Goal: Task Accomplishment & Management: Manage account settings

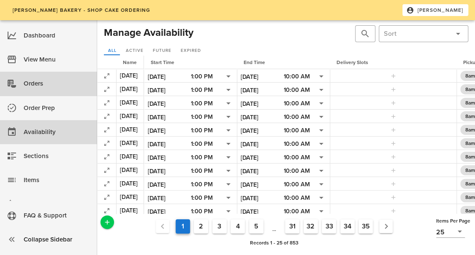
click at [55, 78] on div "Orders" at bounding box center [57, 84] width 67 height 14
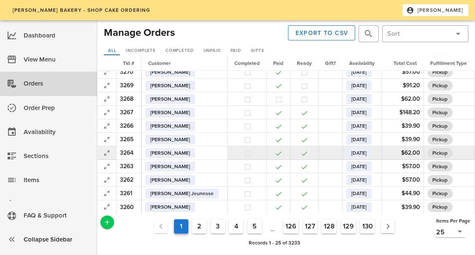
scroll to position [159, 0]
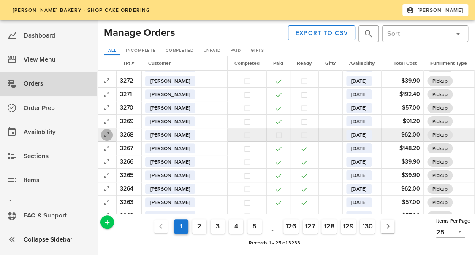
click at [110, 135] on icon "button" at bounding box center [107, 135] width 10 height 10
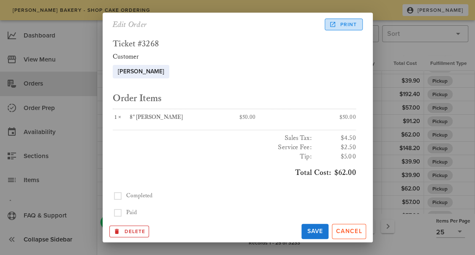
click at [346, 23] on span "Print" at bounding box center [344, 25] width 26 height 8
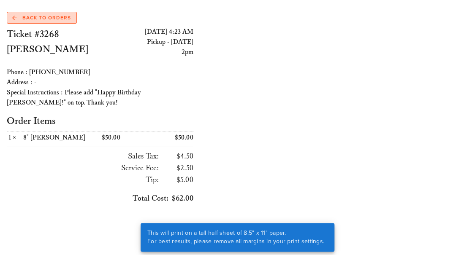
click at [50, 20] on span "Back to Orders" at bounding box center [41, 18] width 59 height 8
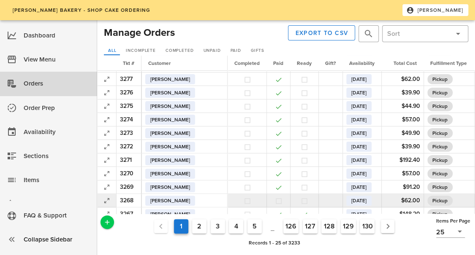
scroll to position [127, 0]
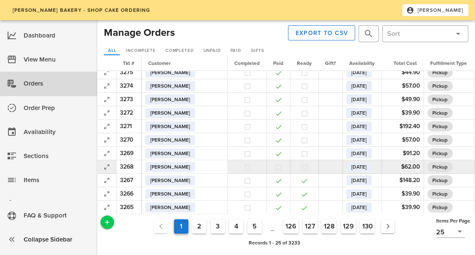
click at [301, 166] on button "button" at bounding box center [305, 168] width 8 height 8
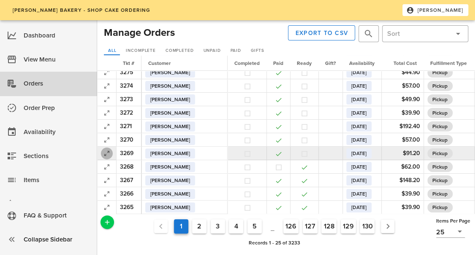
click at [107, 149] on icon "button" at bounding box center [107, 154] width 10 height 10
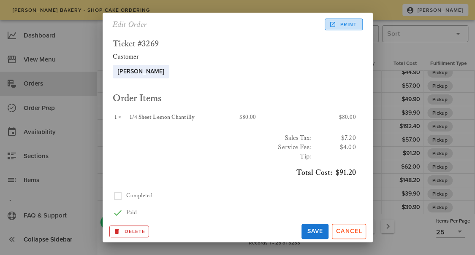
click at [347, 28] on span "Print" at bounding box center [344, 25] width 26 height 8
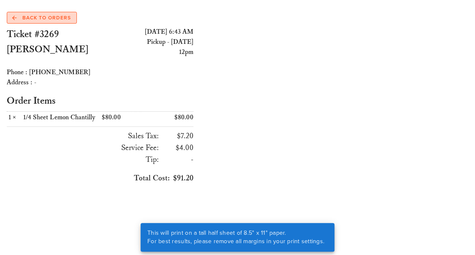
click at [60, 15] on span "Back to Orders" at bounding box center [41, 18] width 59 height 8
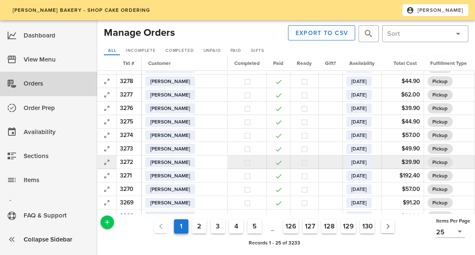
scroll to position [84, 0]
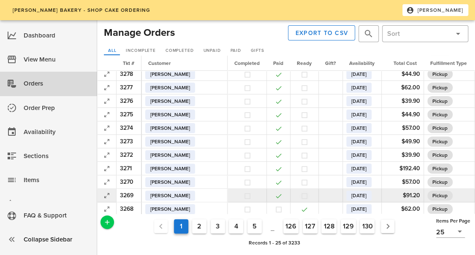
click at [301, 197] on button "button" at bounding box center [305, 197] width 8 height 8
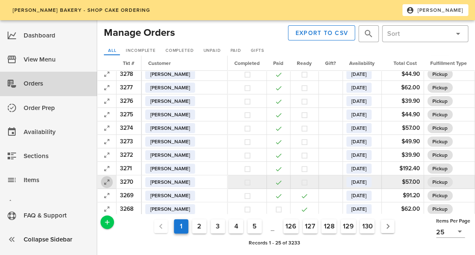
click at [106, 182] on icon "button" at bounding box center [107, 182] width 10 height 10
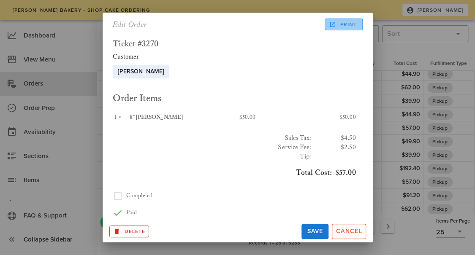
click at [355, 23] on span "Print" at bounding box center [344, 25] width 26 height 8
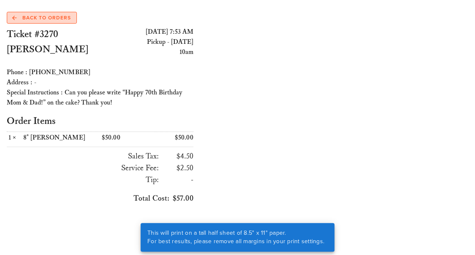
click at [44, 14] on span "Back to Orders" at bounding box center [41, 18] width 59 height 8
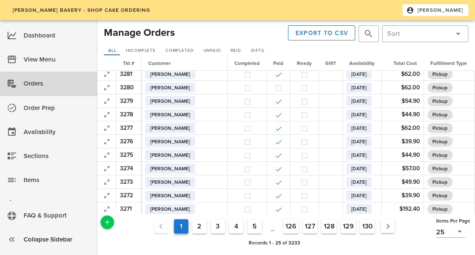
scroll to position [84, 0]
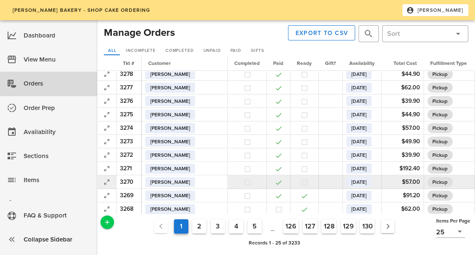
click at [301, 185] on button "button" at bounding box center [305, 183] width 8 height 8
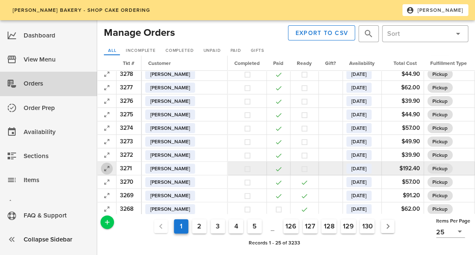
click at [105, 168] on icon "button" at bounding box center [107, 169] width 10 height 10
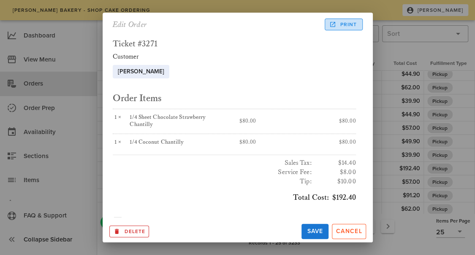
click at [338, 22] on span "Print" at bounding box center [344, 25] width 26 height 8
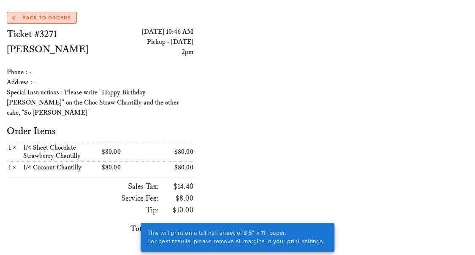
click at [45, 19] on span "Back to Orders" at bounding box center [41, 18] width 59 height 8
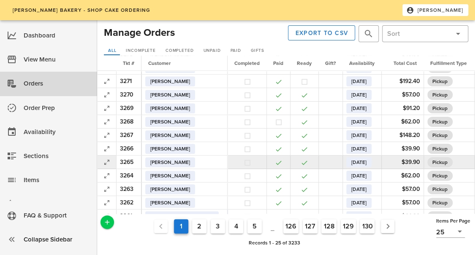
scroll to position [159, 0]
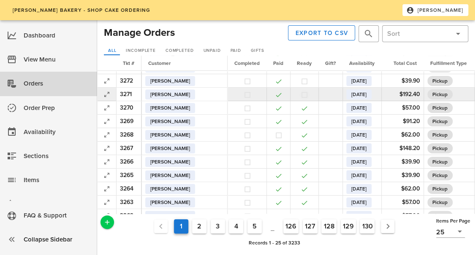
click at [301, 96] on button "button" at bounding box center [305, 95] width 8 height 8
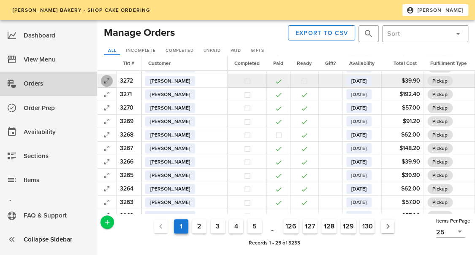
click at [105, 79] on icon "button" at bounding box center [107, 81] width 10 height 10
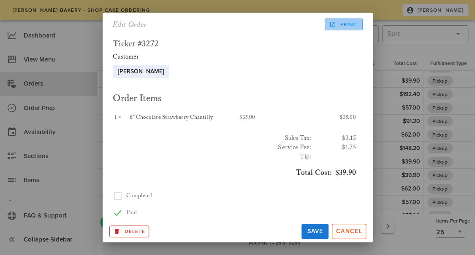
click at [353, 26] on span "Print" at bounding box center [344, 25] width 26 height 8
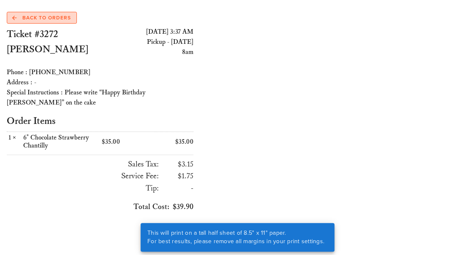
click at [55, 18] on span "Back to Orders" at bounding box center [41, 18] width 59 height 8
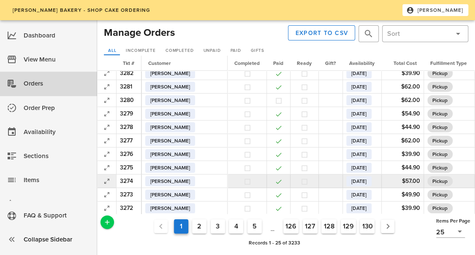
scroll to position [42, 0]
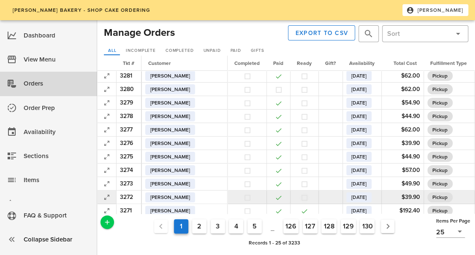
click at [301, 198] on button "button" at bounding box center [305, 198] width 8 height 8
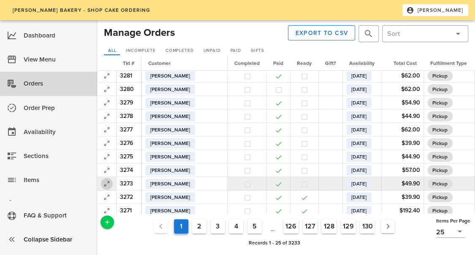
click at [110, 185] on icon "button" at bounding box center [107, 184] width 10 height 10
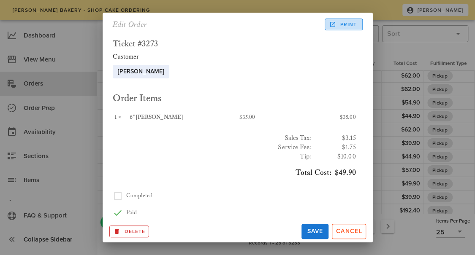
click at [344, 24] on span "Print" at bounding box center [344, 25] width 26 height 8
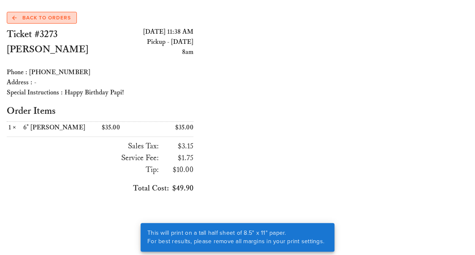
click at [36, 18] on span "Back to Orders" at bounding box center [41, 18] width 59 height 8
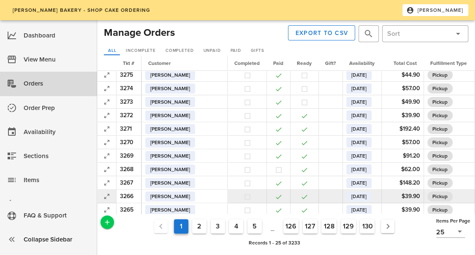
scroll to position [84, 0]
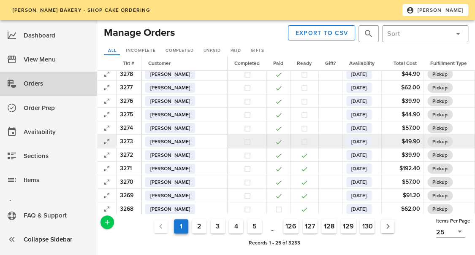
click at [301, 142] on button "button" at bounding box center [305, 142] width 8 height 8
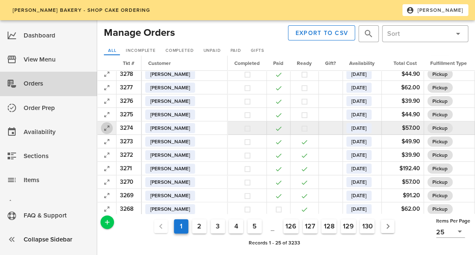
click at [103, 130] on icon "button" at bounding box center [107, 128] width 10 height 10
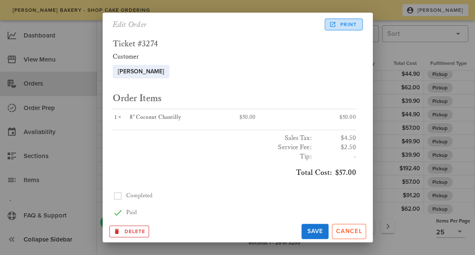
click at [345, 21] on span "Print" at bounding box center [344, 25] width 26 height 8
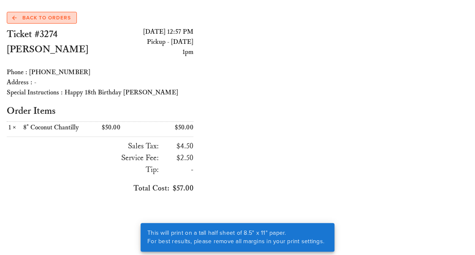
click at [32, 16] on span "Back to Orders" at bounding box center [41, 18] width 59 height 8
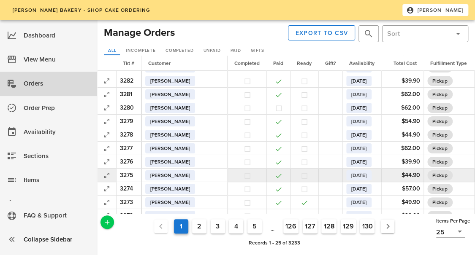
scroll to position [42, 0]
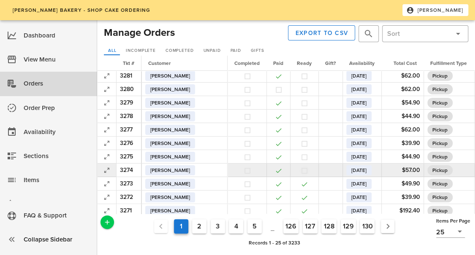
click at [301, 172] on button "button" at bounding box center [305, 171] width 8 height 8
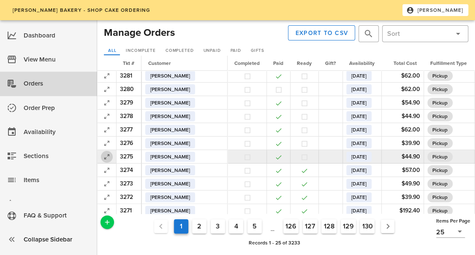
click at [106, 160] on icon "button" at bounding box center [107, 157] width 10 height 10
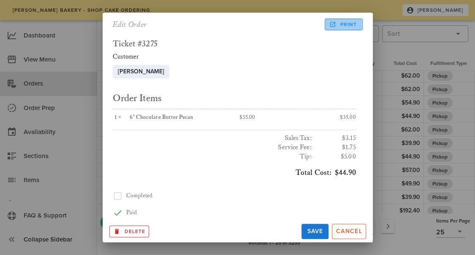
click at [350, 26] on span "Print" at bounding box center [344, 25] width 26 height 8
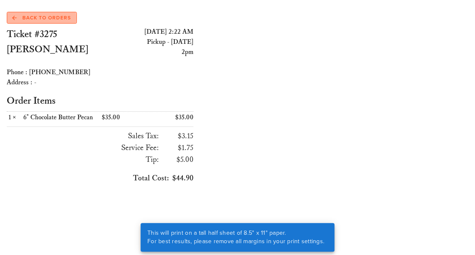
click at [63, 21] on span "Back to Orders" at bounding box center [41, 18] width 59 height 8
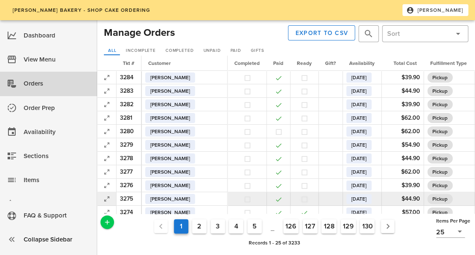
click at [301, 201] on button "button" at bounding box center [305, 200] width 8 height 8
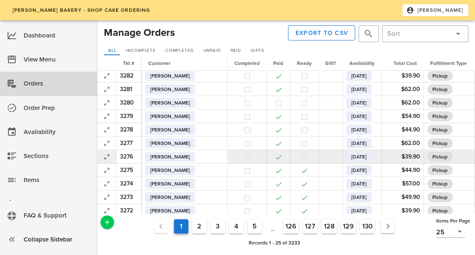
scroll to position [42, 0]
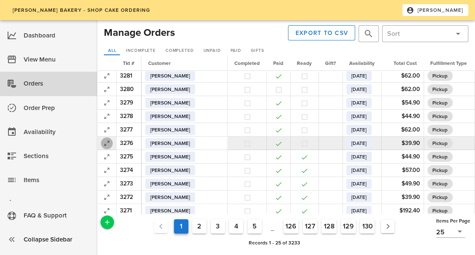
click at [106, 142] on icon "button" at bounding box center [107, 143] width 10 height 10
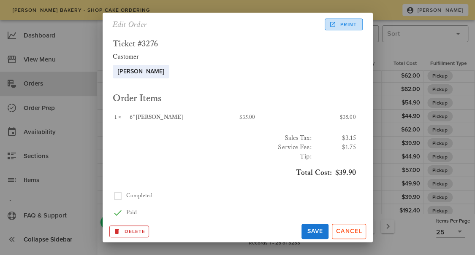
click at [350, 22] on span "Print" at bounding box center [344, 25] width 26 height 8
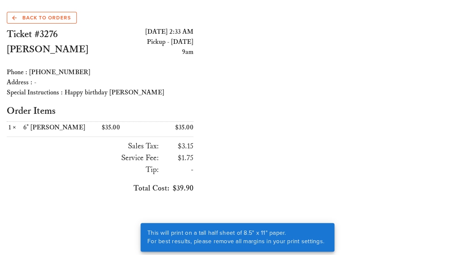
click at [62, 24] on div "Ticket #3276 [PERSON_NAME] [DATE] 2:33 AM Pickup - [DATE] 9am Phone : [PHONE_NU…" at bounding box center [100, 114] width 197 height 185
click at [63, 21] on span "Back to Orders" at bounding box center [41, 18] width 59 height 8
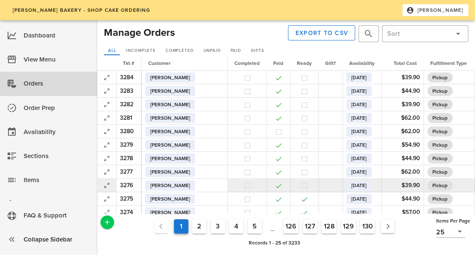
click at [301, 186] on button "button" at bounding box center [305, 186] width 8 height 8
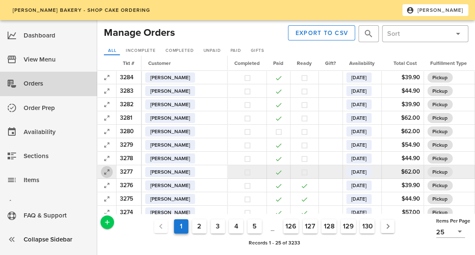
click at [106, 174] on icon "button" at bounding box center [107, 172] width 10 height 10
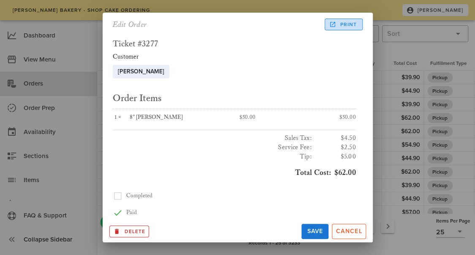
click at [339, 24] on span "Print" at bounding box center [344, 25] width 26 height 8
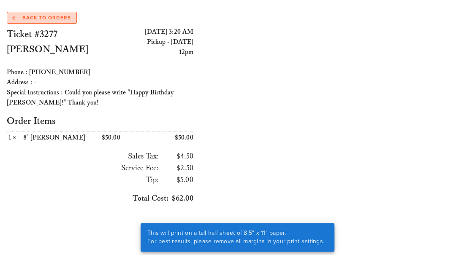
click at [52, 19] on span "Back to Orders" at bounding box center [41, 18] width 59 height 8
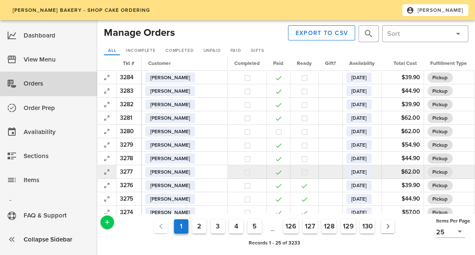
click at [301, 174] on button "button" at bounding box center [305, 173] width 8 height 8
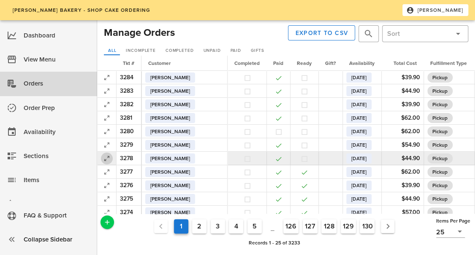
click at [107, 160] on icon "button" at bounding box center [107, 159] width 10 height 10
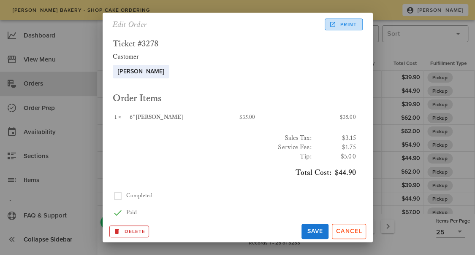
click at [348, 22] on span "Print" at bounding box center [344, 25] width 26 height 8
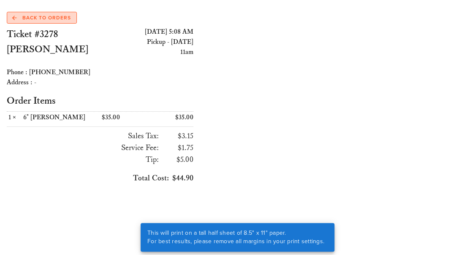
click at [47, 16] on span "Back to Orders" at bounding box center [41, 18] width 59 height 8
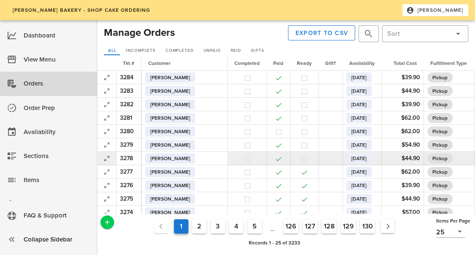
click at [301, 158] on button "button" at bounding box center [305, 159] width 8 height 8
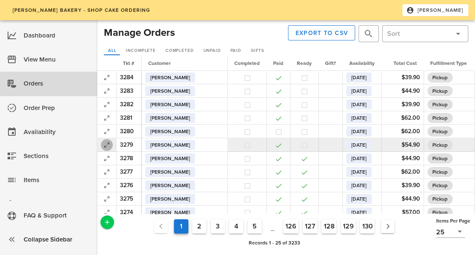
click at [104, 147] on icon "button" at bounding box center [107, 145] width 10 height 10
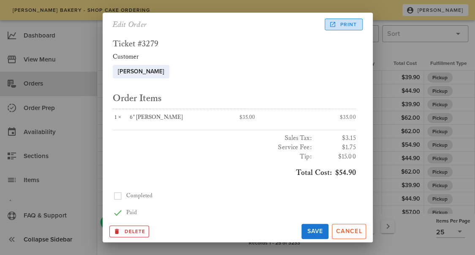
click at [352, 27] on span "Print" at bounding box center [344, 25] width 26 height 8
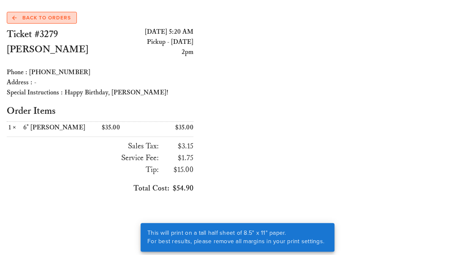
click at [33, 20] on span "Back to Orders" at bounding box center [41, 18] width 59 height 8
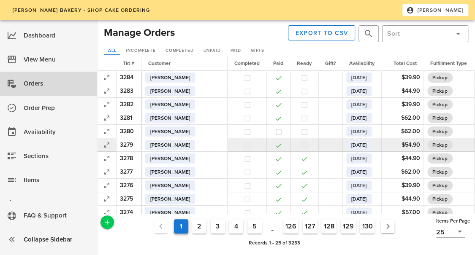
click at [301, 144] on button "button" at bounding box center [305, 146] width 8 height 8
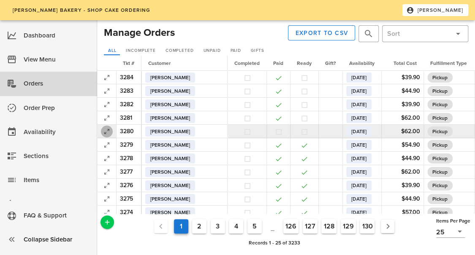
click at [108, 133] on icon "button" at bounding box center [107, 132] width 10 height 10
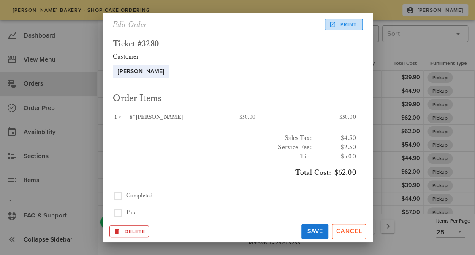
click at [339, 24] on span "Print" at bounding box center [344, 25] width 26 height 8
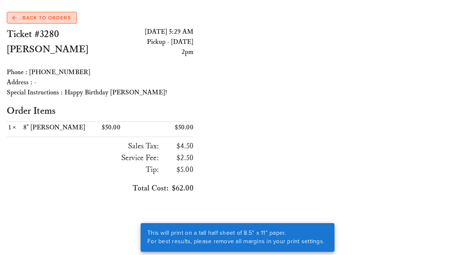
click at [51, 18] on span "Back to Orders" at bounding box center [41, 18] width 59 height 8
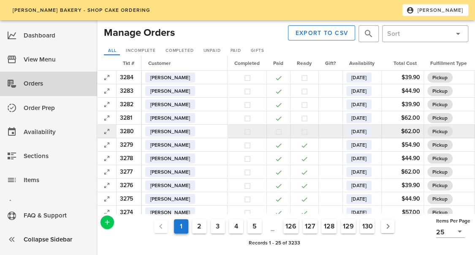
click at [301, 134] on button "button" at bounding box center [305, 132] width 8 height 8
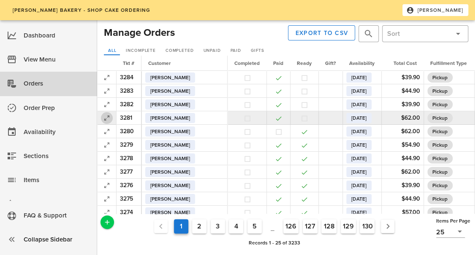
click at [108, 118] on icon "button" at bounding box center [107, 118] width 10 height 10
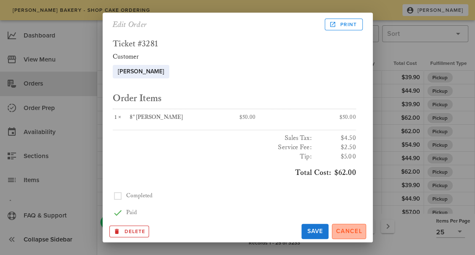
click at [346, 228] on span "Cancel" at bounding box center [349, 231] width 27 height 7
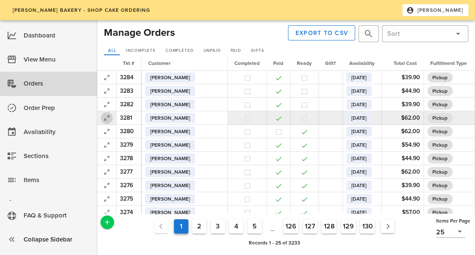
click at [106, 117] on icon "button" at bounding box center [107, 118] width 10 height 10
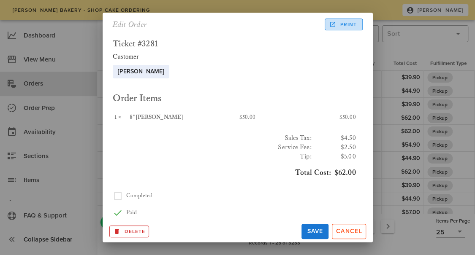
click at [345, 25] on span "Print" at bounding box center [344, 25] width 26 height 8
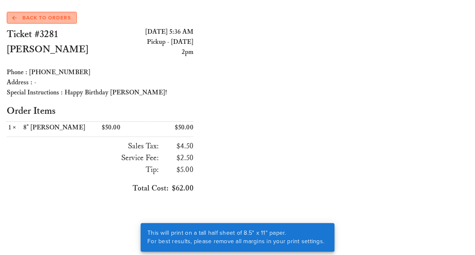
click at [60, 19] on span "Back to Orders" at bounding box center [41, 18] width 59 height 8
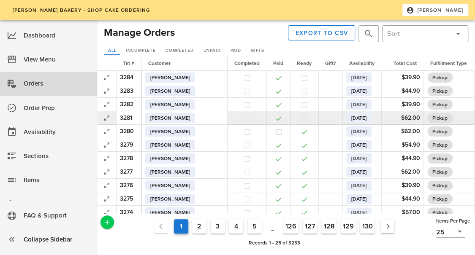
click at [301, 118] on button "button" at bounding box center [305, 119] width 8 height 8
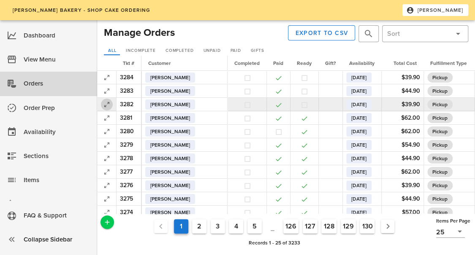
click at [103, 105] on icon "button" at bounding box center [107, 105] width 10 height 10
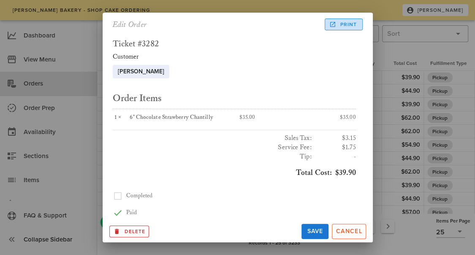
click at [353, 26] on span "Print" at bounding box center [344, 25] width 26 height 8
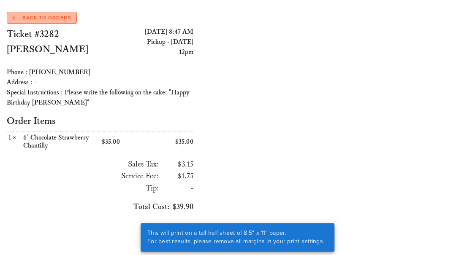
click at [35, 20] on span "Back to Orders" at bounding box center [41, 18] width 59 height 8
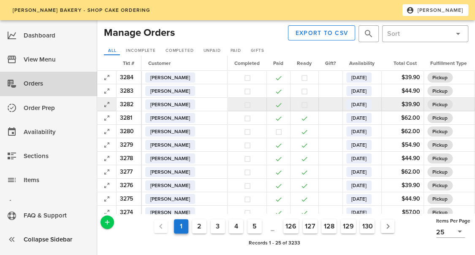
click at [301, 106] on button "button" at bounding box center [305, 105] width 8 height 8
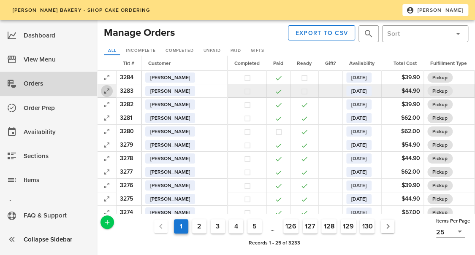
click at [108, 92] on icon "button" at bounding box center [107, 91] width 10 height 10
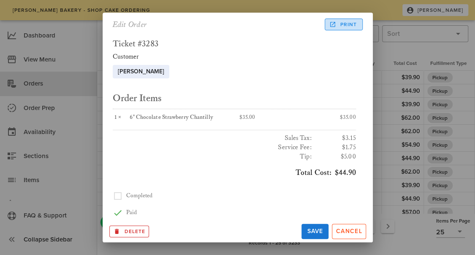
click at [352, 25] on span "Print" at bounding box center [344, 25] width 26 height 8
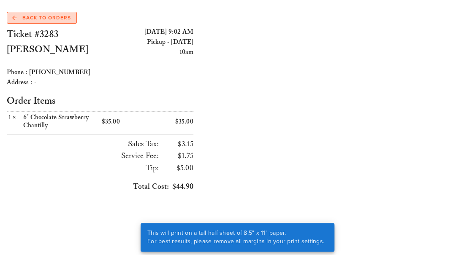
click at [47, 17] on span "Back to Orders" at bounding box center [41, 18] width 59 height 8
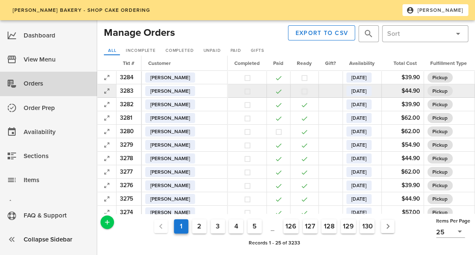
click at [301, 92] on button "button" at bounding box center [305, 92] width 8 height 8
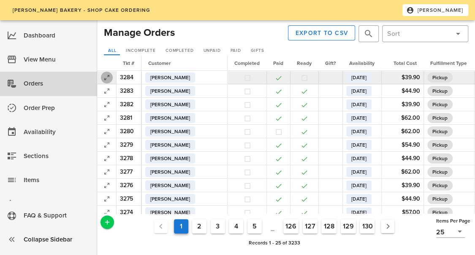
click at [107, 79] on icon "button" at bounding box center [107, 78] width 10 height 10
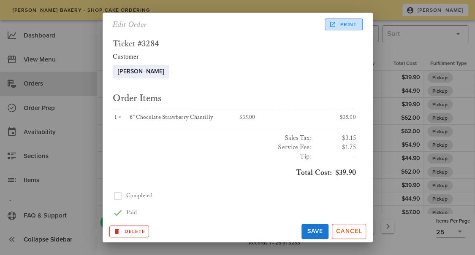
click at [348, 22] on span "Print" at bounding box center [344, 25] width 26 height 8
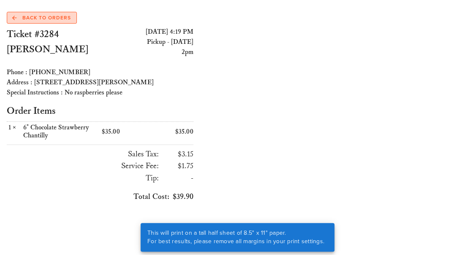
click at [63, 19] on span "Back to Orders" at bounding box center [41, 18] width 59 height 8
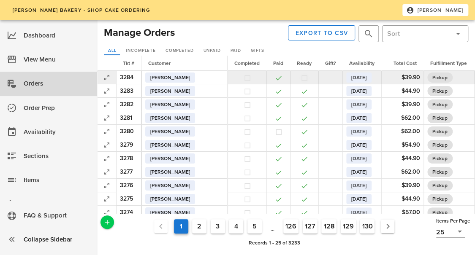
click at [301, 78] on button "button" at bounding box center [305, 78] width 8 height 8
